Goal: Task Accomplishment & Management: Use online tool/utility

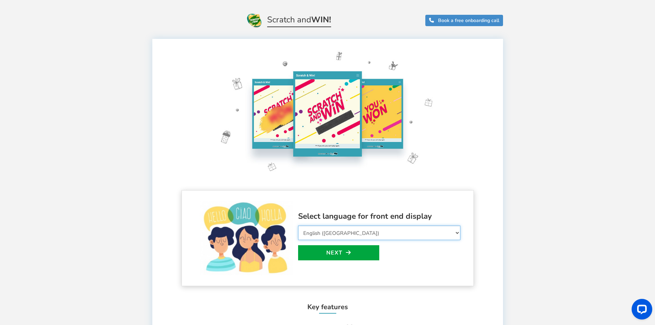
click at [438, 234] on select "Select Language Afrikaans Arabic Azerbaijani Belarusian Bulgarian Bengali Bosni…" at bounding box center [379, 232] width 162 height 14
select select "en_GB"
click at [298, 225] on select "Select Language Afrikaans Arabic Azerbaijani Belarusian Bulgarian Bengali Bosni…" at bounding box center [379, 232] width 162 height 14
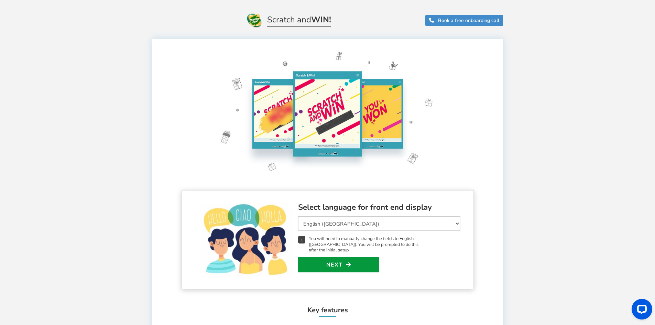
click at [347, 262] on icon at bounding box center [348, 264] width 5 height 5
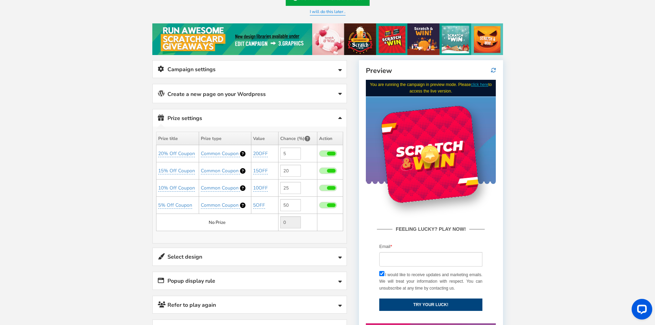
scroll to position [52, 0]
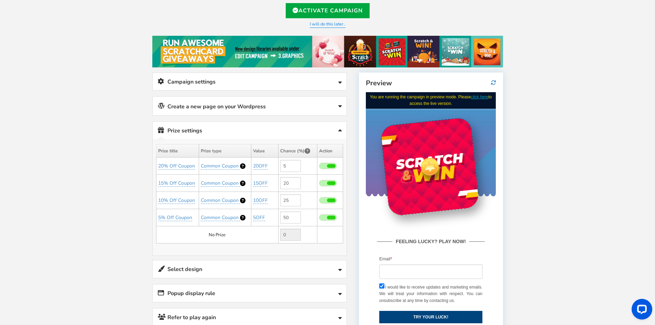
click at [337, 86] on link "Campaign settings" at bounding box center [250, 82] width 194 height 18
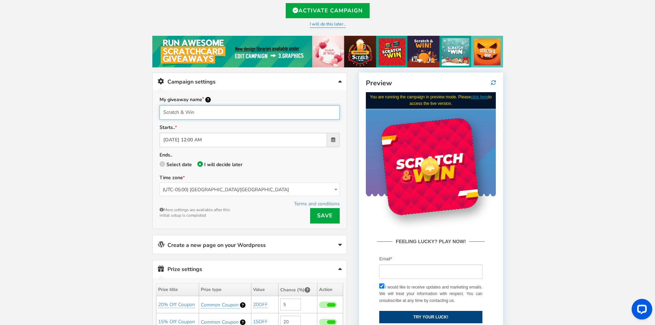
click at [202, 115] on input "Scratch & Win" at bounding box center [249, 112] width 180 height 14
type input "Bramley Youth Centre Golf Day"
click at [226, 188] on span "(UTC-05:00) [GEOGRAPHIC_DATA]/[GEOGRAPHIC_DATA]" at bounding box center [249, 189] width 179 height 13
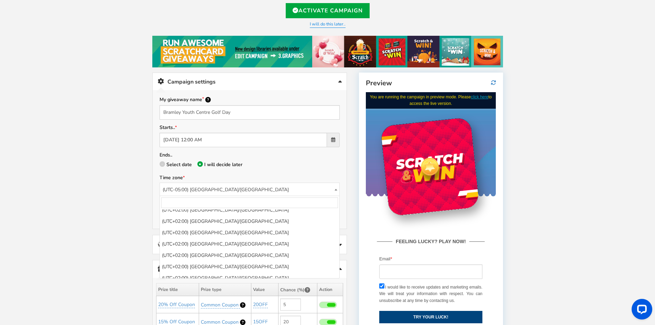
scroll to position [2744, 0]
select select "[GEOGRAPHIC_DATA]/[GEOGRAPHIC_DATA]"
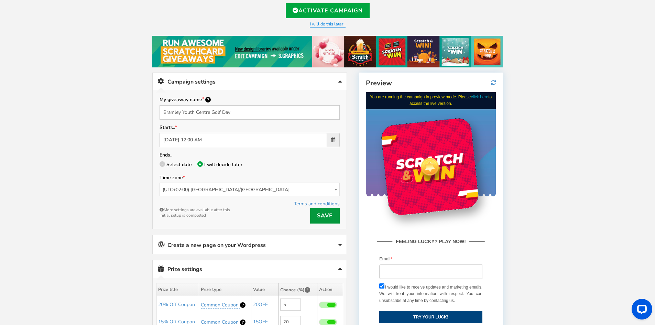
click at [323, 215] on link "Save" at bounding box center [325, 215] width 30 height 15
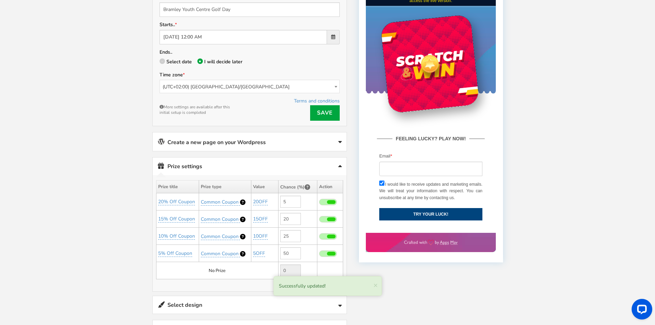
scroll to position [155, 0]
click at [310, 141] on link "Create a new page on your Wordpress" at bounding box center [250, 141] width 194 height 19
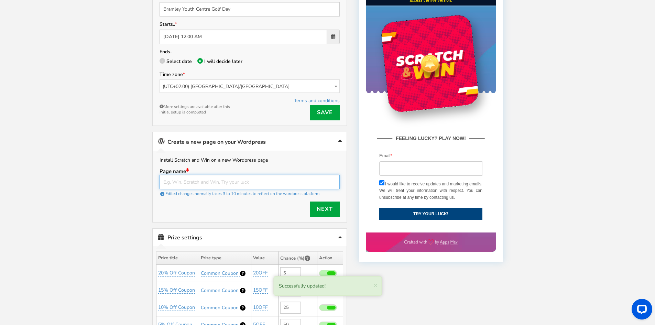
click at [238, 182] on input "text" at bounding box center [249, 182] width 180 height 14
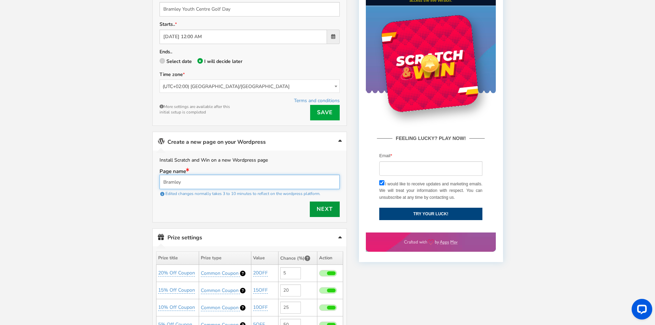
type input "Bramley"
click at [331, 212] on link "Next" at bounding box center [325, 208] width 30 height 15
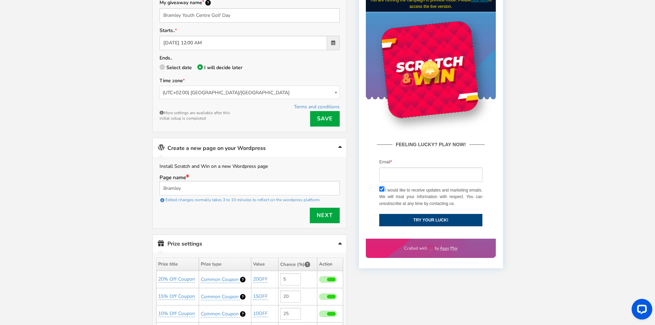
scroll to position [275, 0]
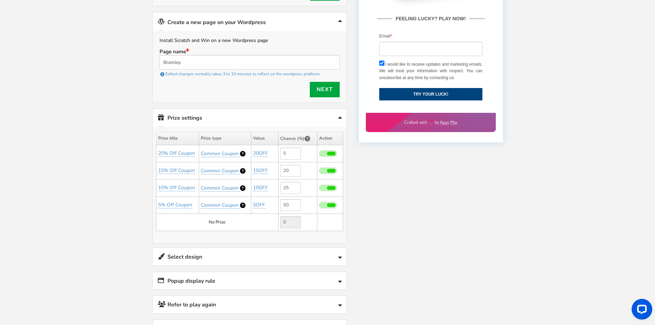
click at [335, 117] on link "Prize settings No prize added!" at bounding box center [250, 118] width 194 height 18
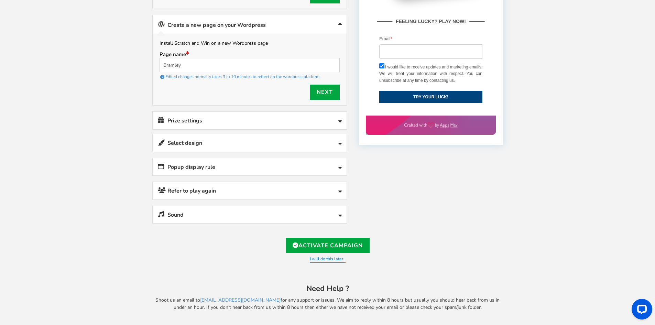
click at [335, 117] on link "Prize settings No prize added!" at bounding box center [250, 121] width 194 height 18
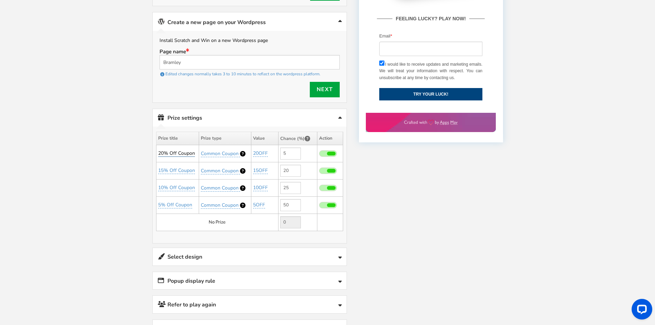
click at [189, 153] on link "20% Off Coupon" at bounding box center [176, 153] width 37 height 7
click at [202, 171] on input "20% Off Coupon" at bounding box center [182, 170] width 63 height 12
type input "ESET Home Internet"
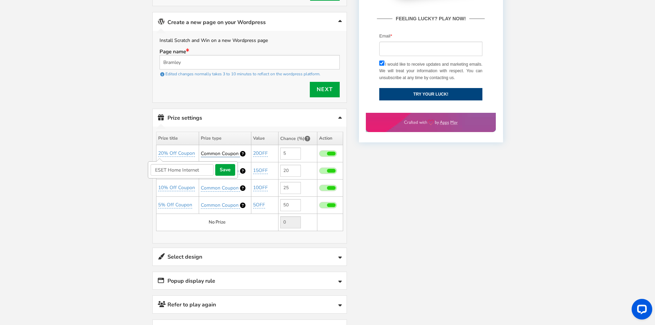
click at [222, 152] on span "Common Coupon" at bounding box center [220, 153] width 38 height 7
click at [219, 166] on select "Perks and Experiences Common Coupon" at bounding box center [225, 170] width 64 height 12
click at [193, 164] on select "Perks and Experiences Common Coupon" at bounding box center [225, 170] width 64 height 12
click at [260, 152] on link "20OFF" at bounding box center [260, 153] width 15 height 7
click at [268, 172] on input "20OFF" at bounding box center [276, 170] width 63 height 12
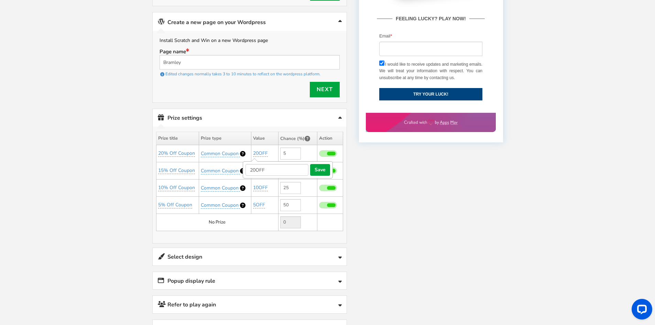
click at [268, 172] on input "20OFF" at bounding box center [276, 170] width 63 height 12
type input "FREE"
click at [326, 172] on button "save" at bounding box center [320, 170] width 20 height 12
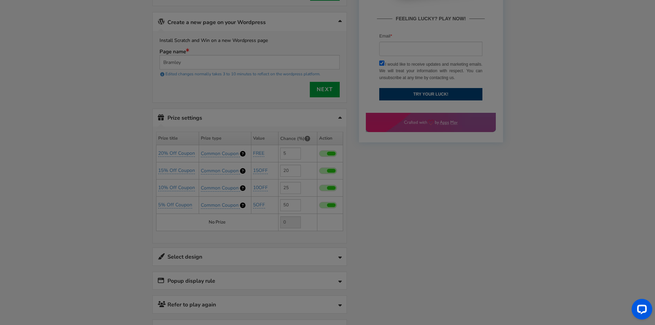
click at [284, 153] on div "● ● ● ● ● ●" at bounding box center [327, 162] width 655 height 63
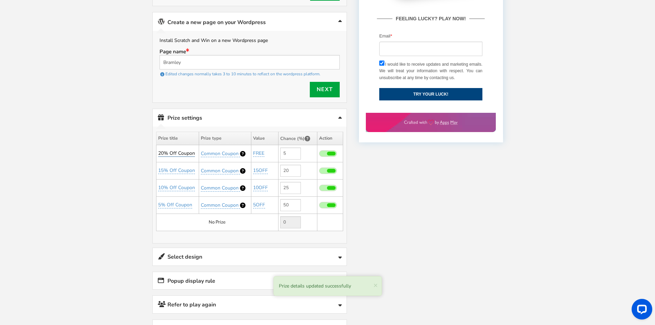
click at [191, 155] on link "20% Off Coupon" at bounding box center [176, 153] width 37 height 7
drag, startPoint x: 206, startPoint y: 169, endPoint x: 25, endPoint y: 165, distance: 180.8
click at [25, 165] on div "Welcome to Scratch and WIN! Select language for front end display Select Langua…" at bounding box center [327, 96] width 655 height 684
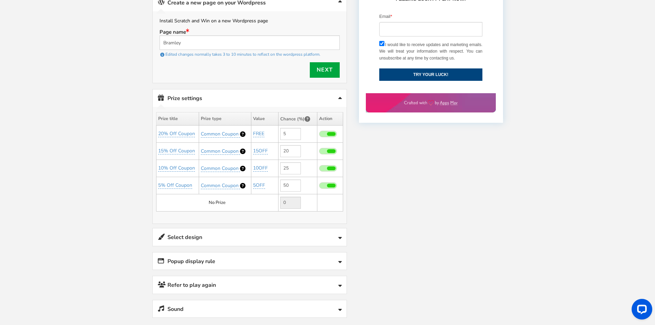
scroll to position [378, 0]
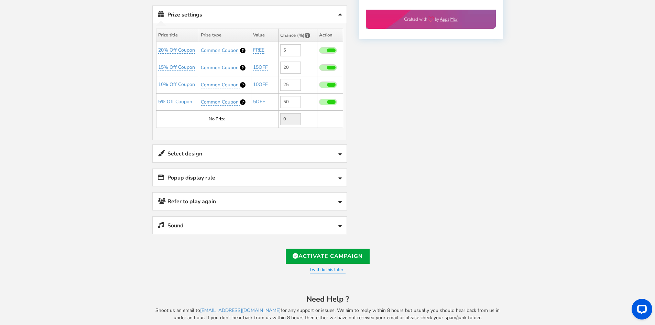
click at [309, 149] on link "Select design" at bounding box center [250, 154] width 194 height 18
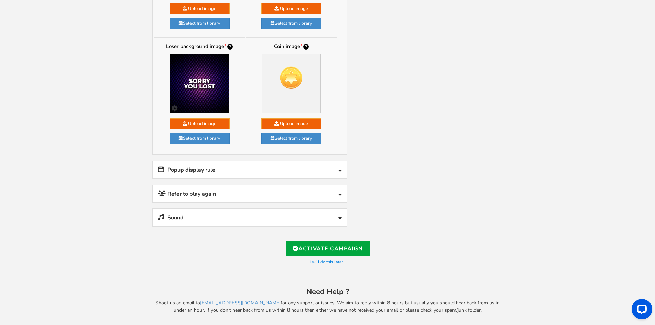
scroll to position [620, 0]
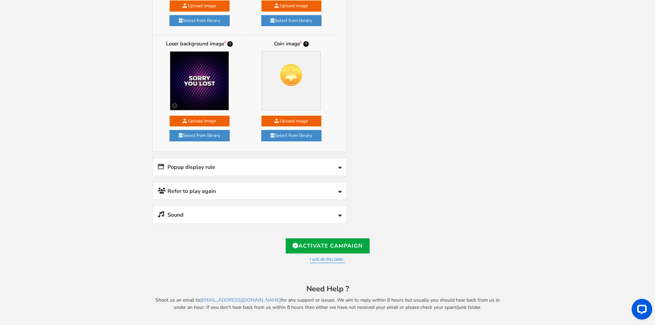
click at [299, 170] on link "Popup display rule" at bounding box center [250, 167] width 194 height 18
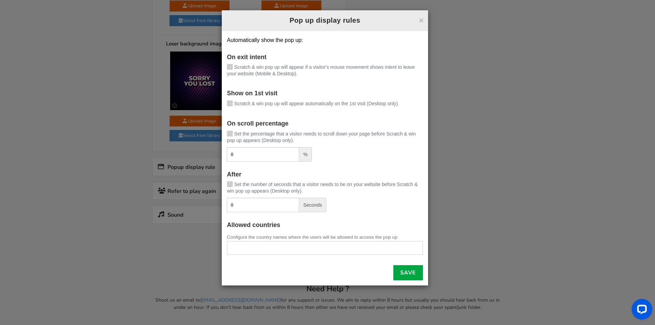
click at [230, 131] on icon at bounding box center [229, 132] width 5 height 5
click at [220, 132] on input "Set the percentage that a visitor needs to scroll down your page before Scratch…" at bounding box center [220, 134] width 0 height 4
click at [236, 155] on input "0" at bounding box center [263, 154] width 72 height 14
type input "80"
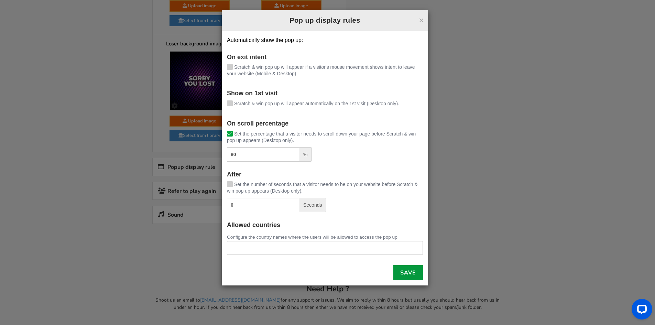
click at [412, 274] on link "Save" at bounding box center [408, 272] width 30 height 15
click at [408, 277] on link "Save" at bounding box center [408, 272] width 30 height 15
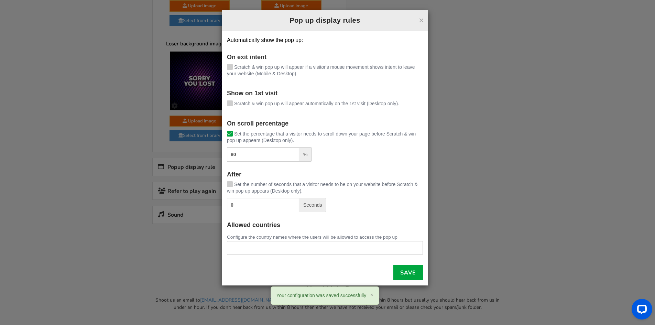
click at [454, 253] on div "× Pop up display rules Automatically show the pop up: On exit intent [PERSON_NA…" at bounding box center [327, 162] width 655 height 325
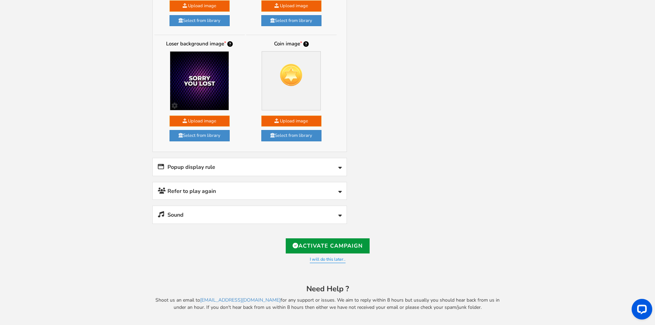
click at [328, 248] on link "Activate Campaign" at bounding box center [328, 245] width 84 height 15
type input "[URL][DOMAIN_NAME]"
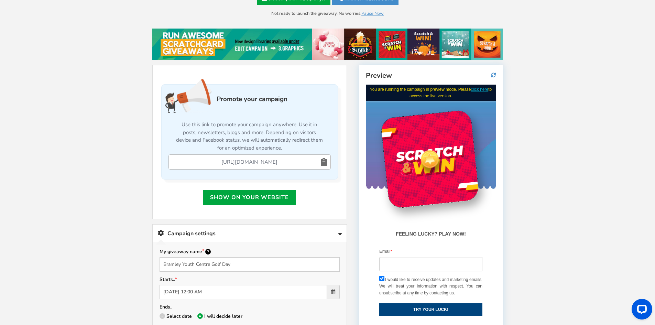
scroll to position [172, 0]
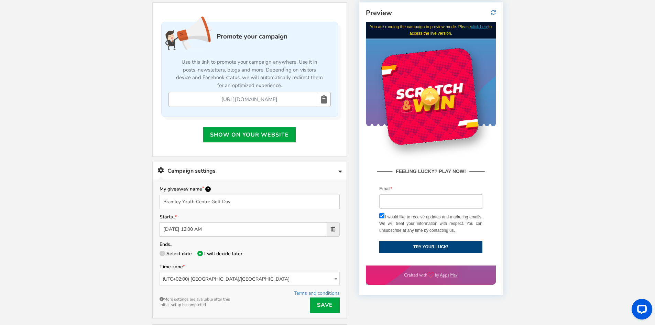
click at [325, 100] on icon at bounding box center [324, 99] width 6 height 15
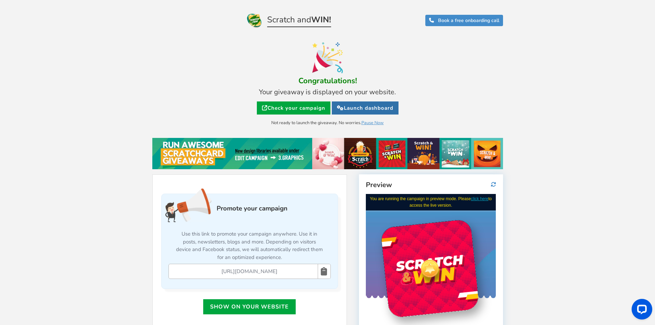
click at [375, 113] on link "Launch dashboard" at bounding box center [365, 107] width 67 height 13
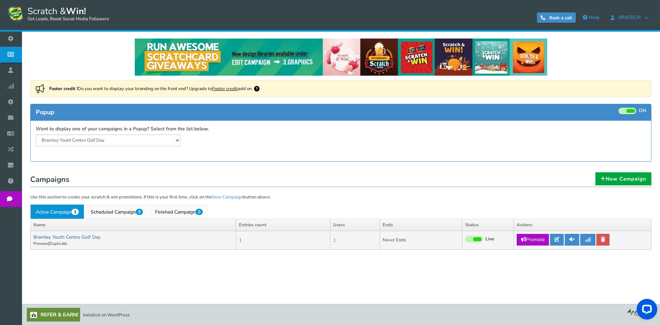
click at [90, 239] on link "Bramley Youth Centre Golf Day" at bounding box center [66, 237] width 67 height 7
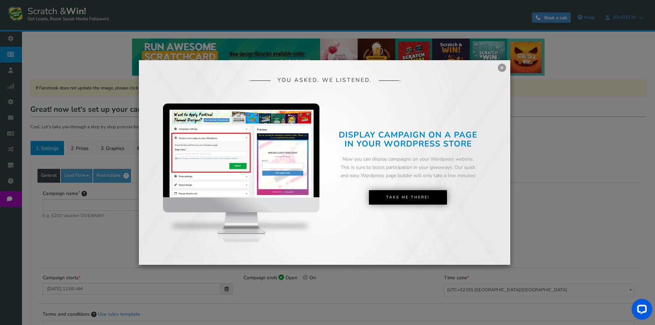
type input "Bramley Youth Centre Golf Day"
click at [498, 63] on div "YOU ASKED. WE LISTENED. DISPLAY CAMPAIGN ON A PAGE IN YOUR SHOPIFY STORE Now yo…" at bounding box center [324, 162] width 371 height 205
click at [494, 69] on div "YOU ASKED. WE LISTENED. DISPLAY CAMPAIGN ON A PAGE IN YOUR SHOPIFY STORE Now yo…" at bounding box center [324, 162] width 371 height 205
click at [503, 65] on link "×" at bounding box center [502, 68] width 8 height 8
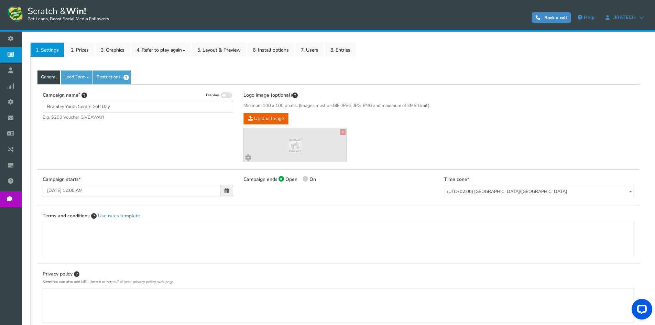
scroll to position [9, 0]
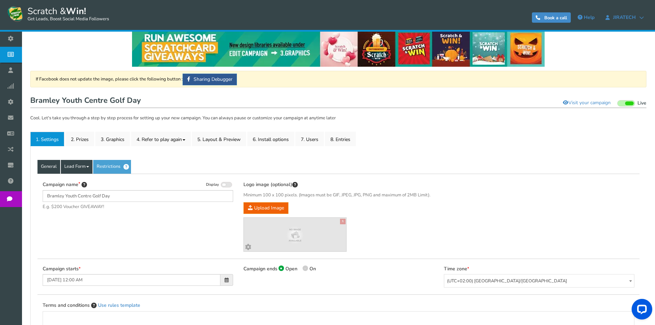
click at [75, 167] on link "Lead Form" at bounding box center [77, 167] width 32 height 14
